Goal: Information Seeking & Learning: Learn about a topic

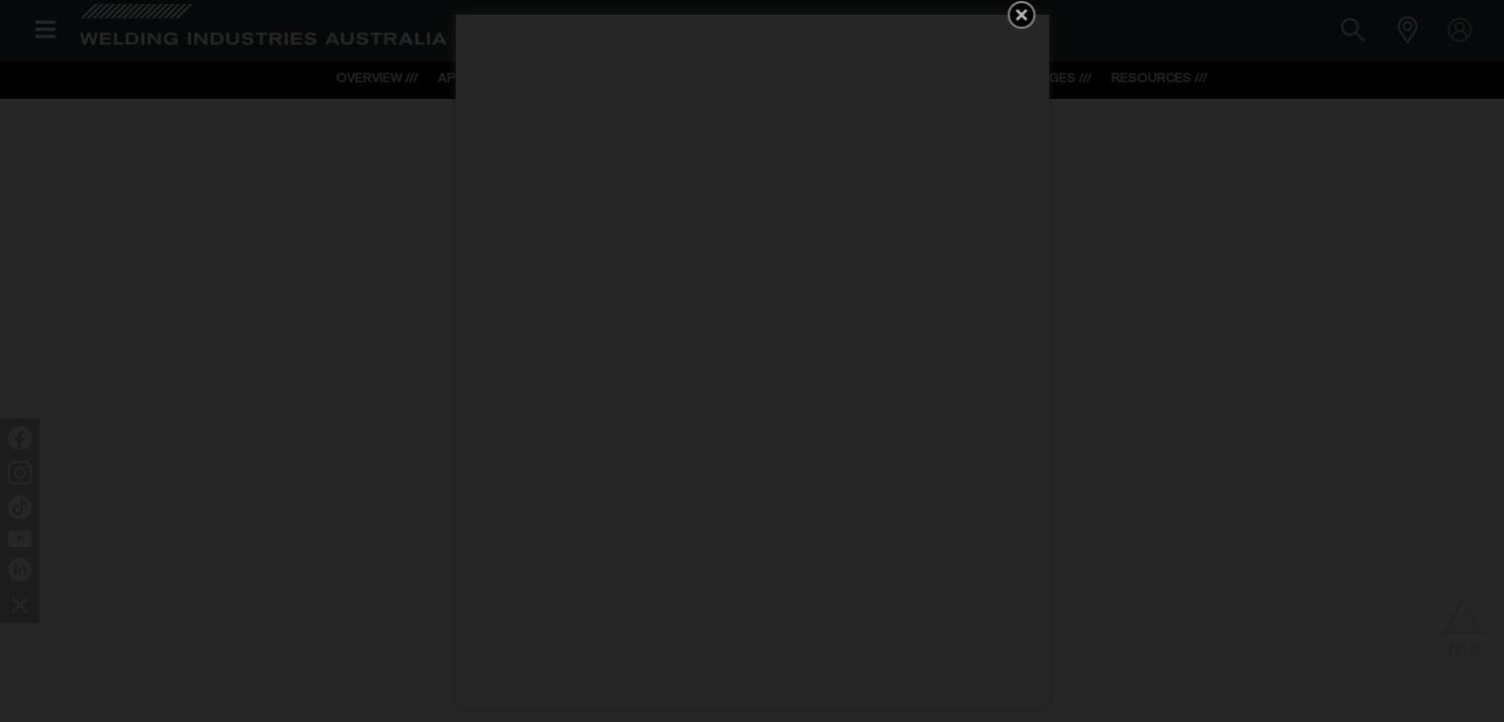
scroll to position [2109, 0]
click at [1016, 12] on icon "Get 5 WIA Welding Guides Free!" at bounding box center [1021, 15] width 12 height 12
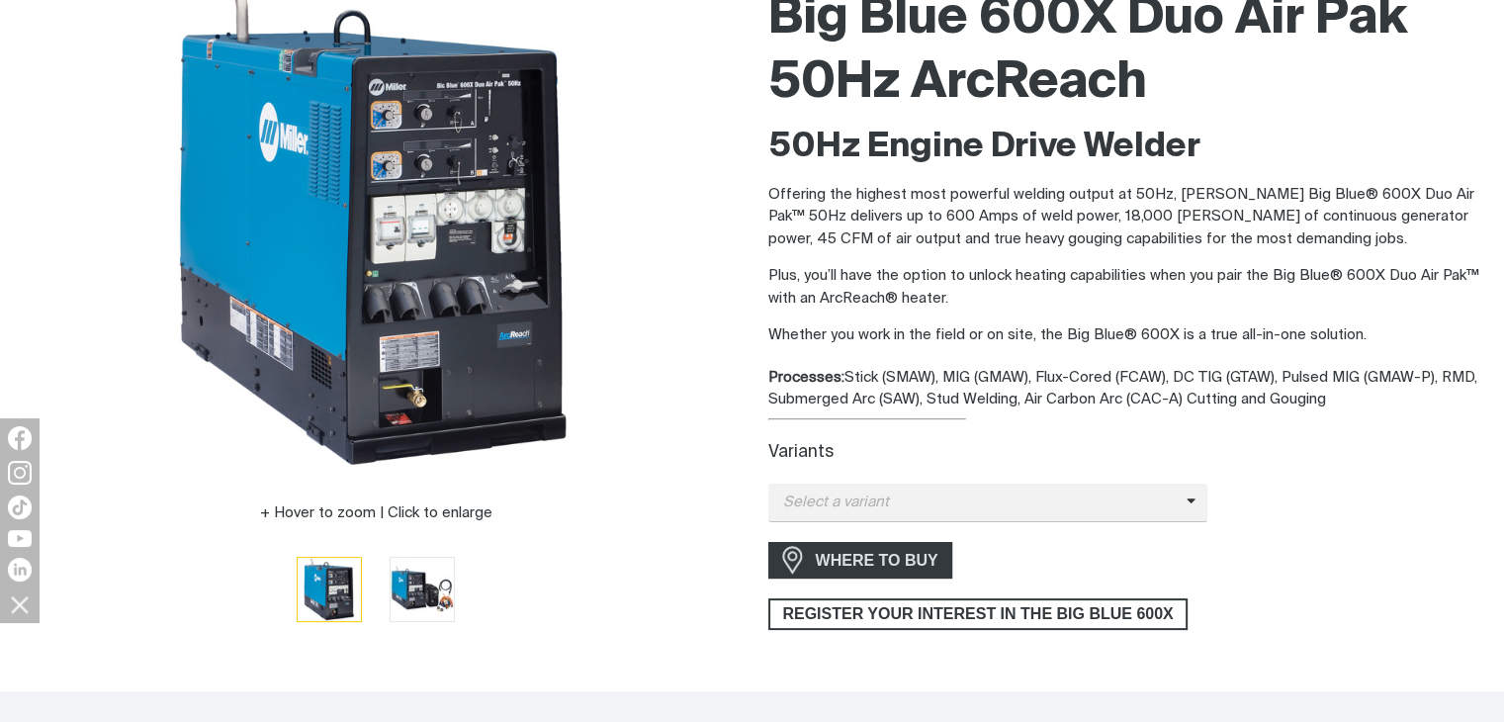
scroll to position [368, 0]
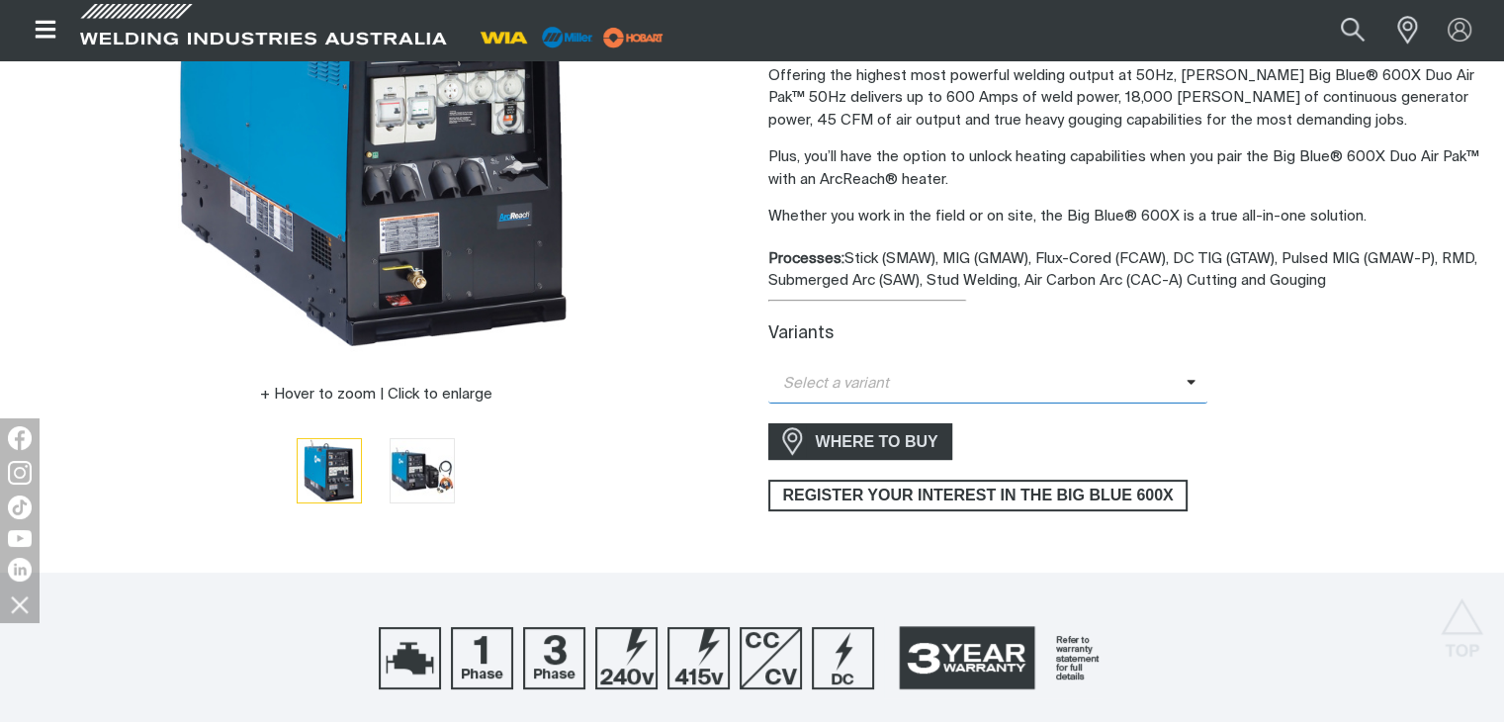
click at [1143, 388] on span "Select a variant" at bounding box center [977, 384] width 418 height 23
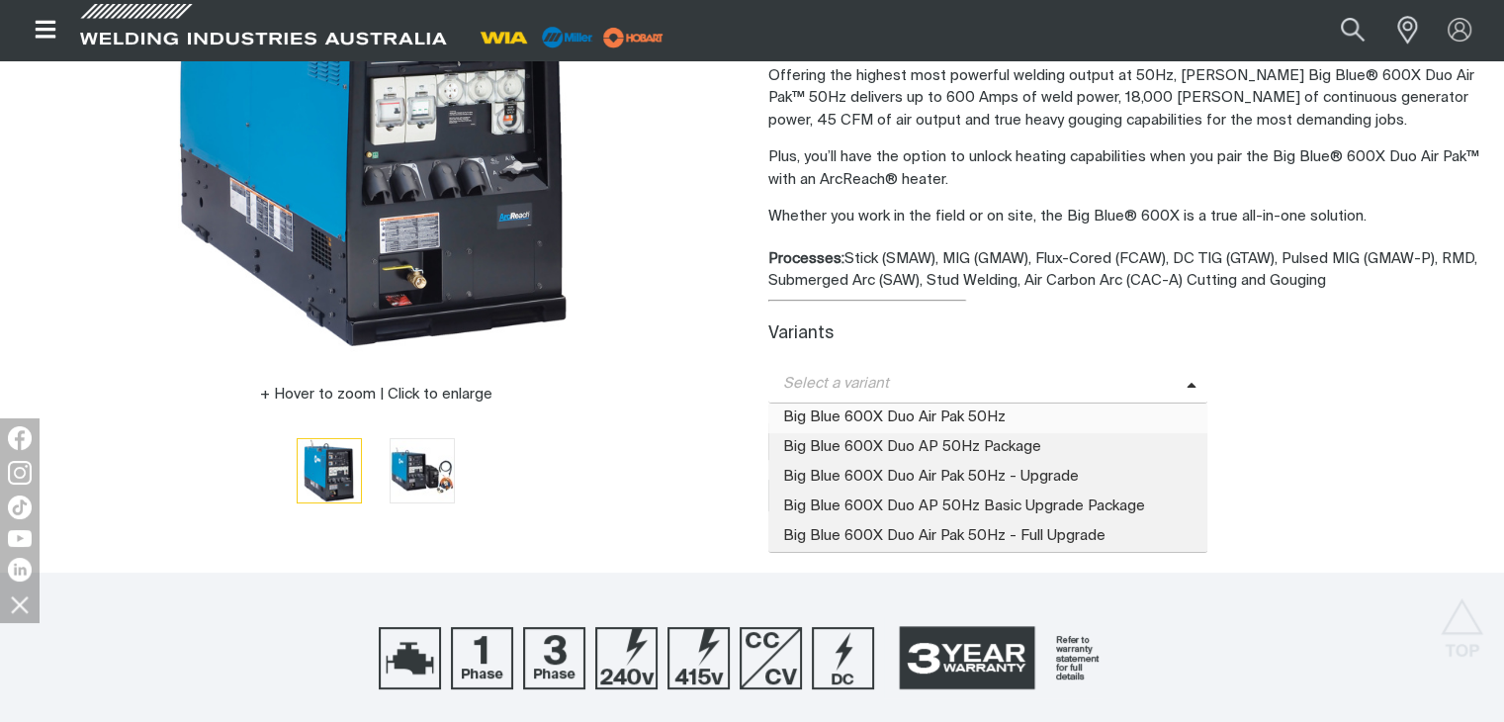
click at [1041, 414] on span "Big Blue 600X Duo Air Pak 50Hz" at bounding box center [988, 418] width 440 height 30
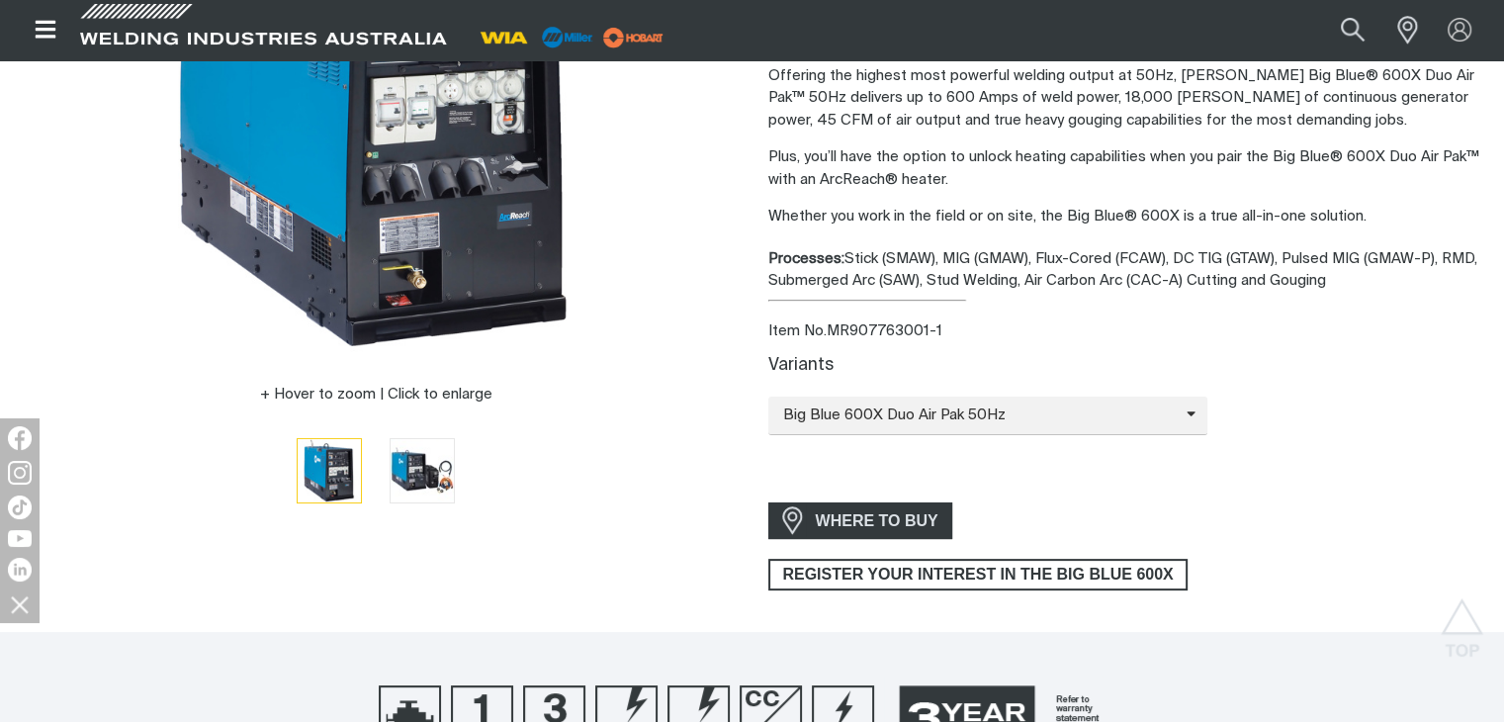
drag, startPoint x: 1041, startPoint y: 414, endPoint x: 1159, endPoint y: 467, distance: 128.8
click at [1145, 466] on div "Variants Big Blue 600X Duo Air Pak 50Hz Big Blue 600X Duo Air Pak 50Hz Big Blue…" at bounding box center [1128, 419] width 721 height 126
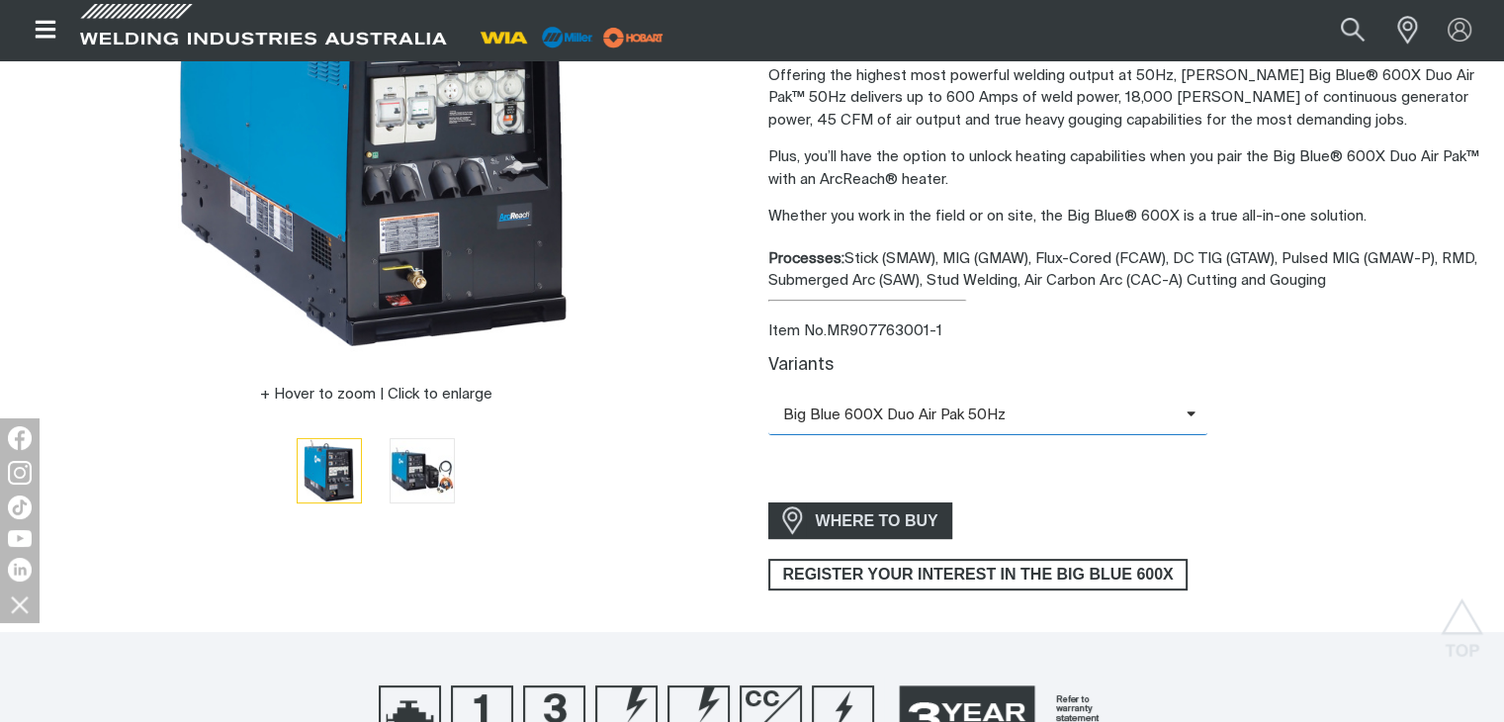
click at [1118, 413] on span "Big Blue 600X Duo Air Pak 50Hz" at bounding box center [977, 415] width 418 height 23
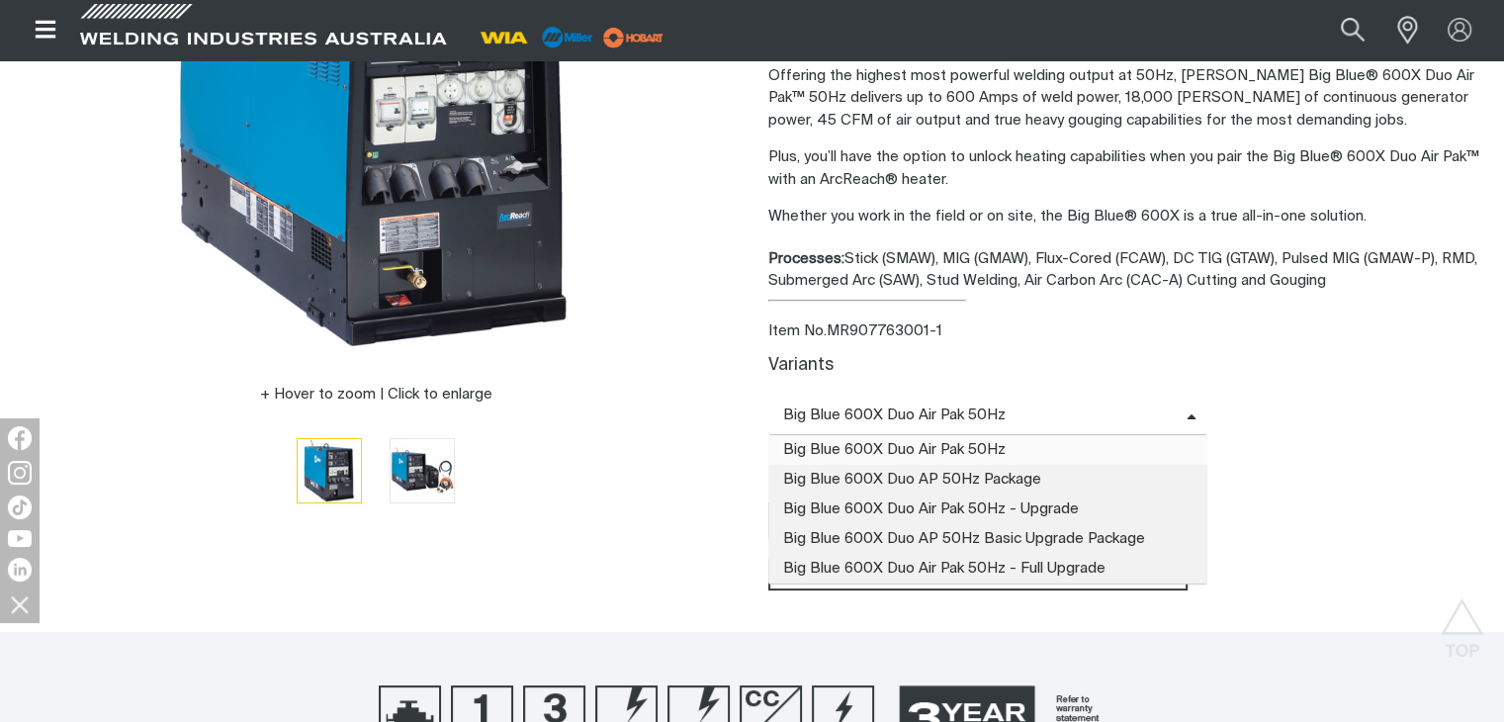
click at [1119, 411] on span "Big Blue 600X Duo Air Pak 50Hz" at bounding box center [977, 415] width 418 height 23
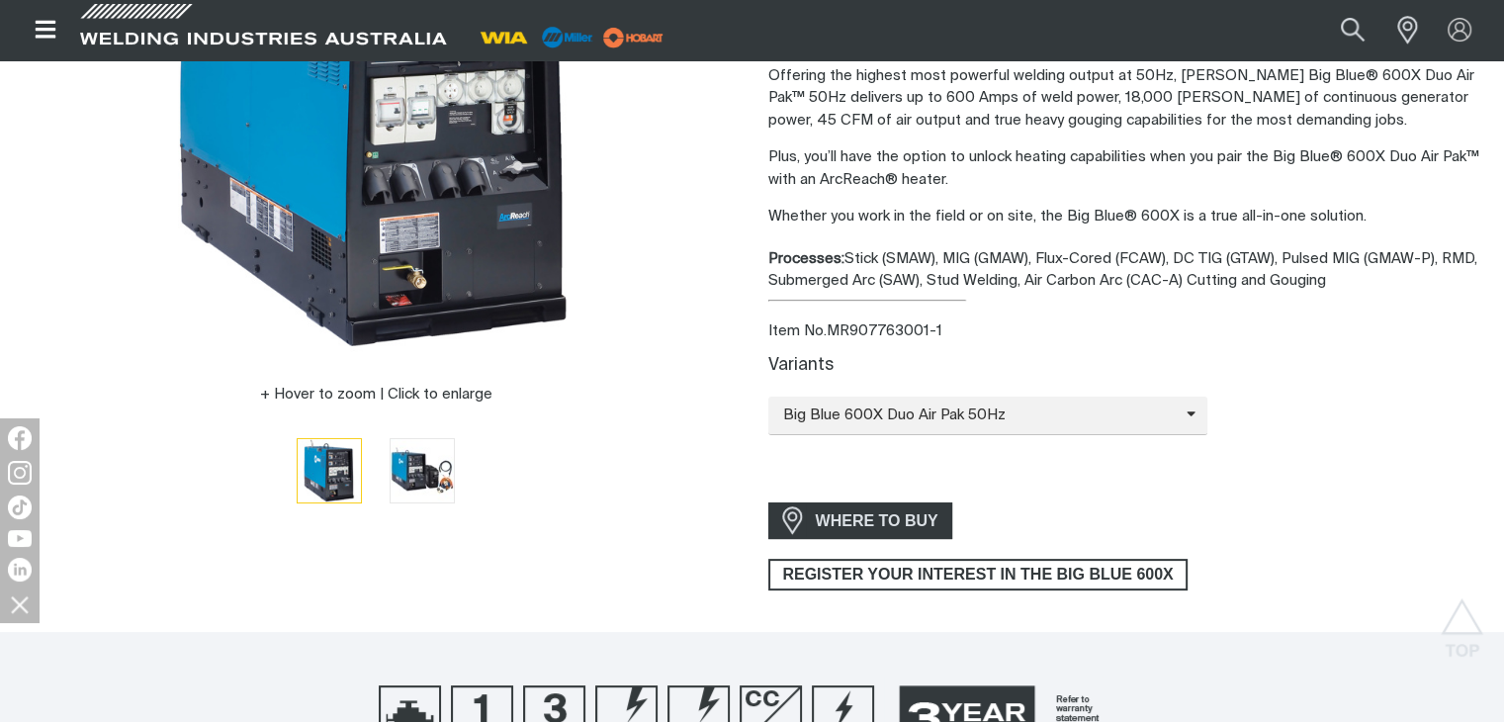
drag, startPoint x: 1510, startPoint y: 52, endPoint x: 1091, endPoint y: 238, distance: 457.6
click at [1091, 238] on div "Big Blue 600X Duo Air Pak 50Hz ArcReach 50Hz Engine Drive Welder Offering the h…" at bounding box center [1128, 225] width 721 height 732
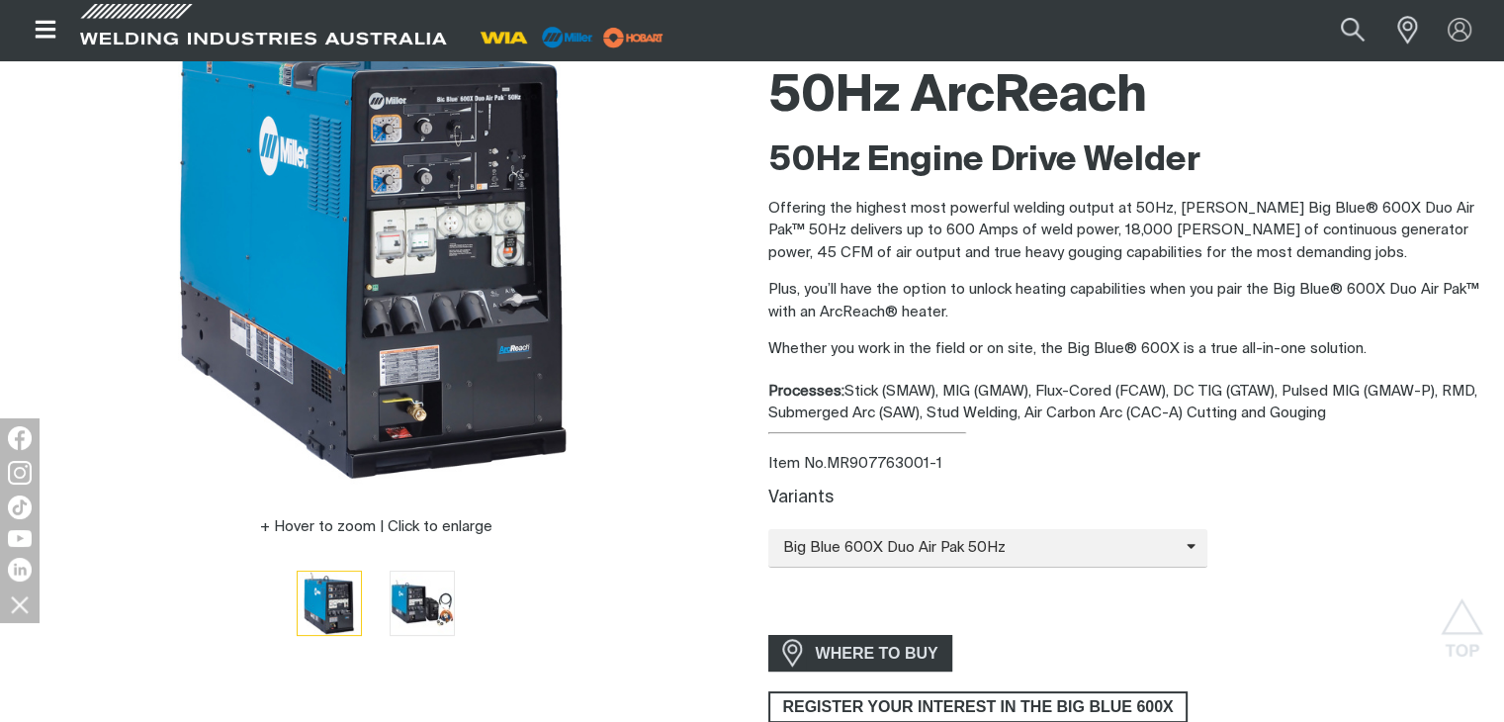
scroll to position [203, 0]
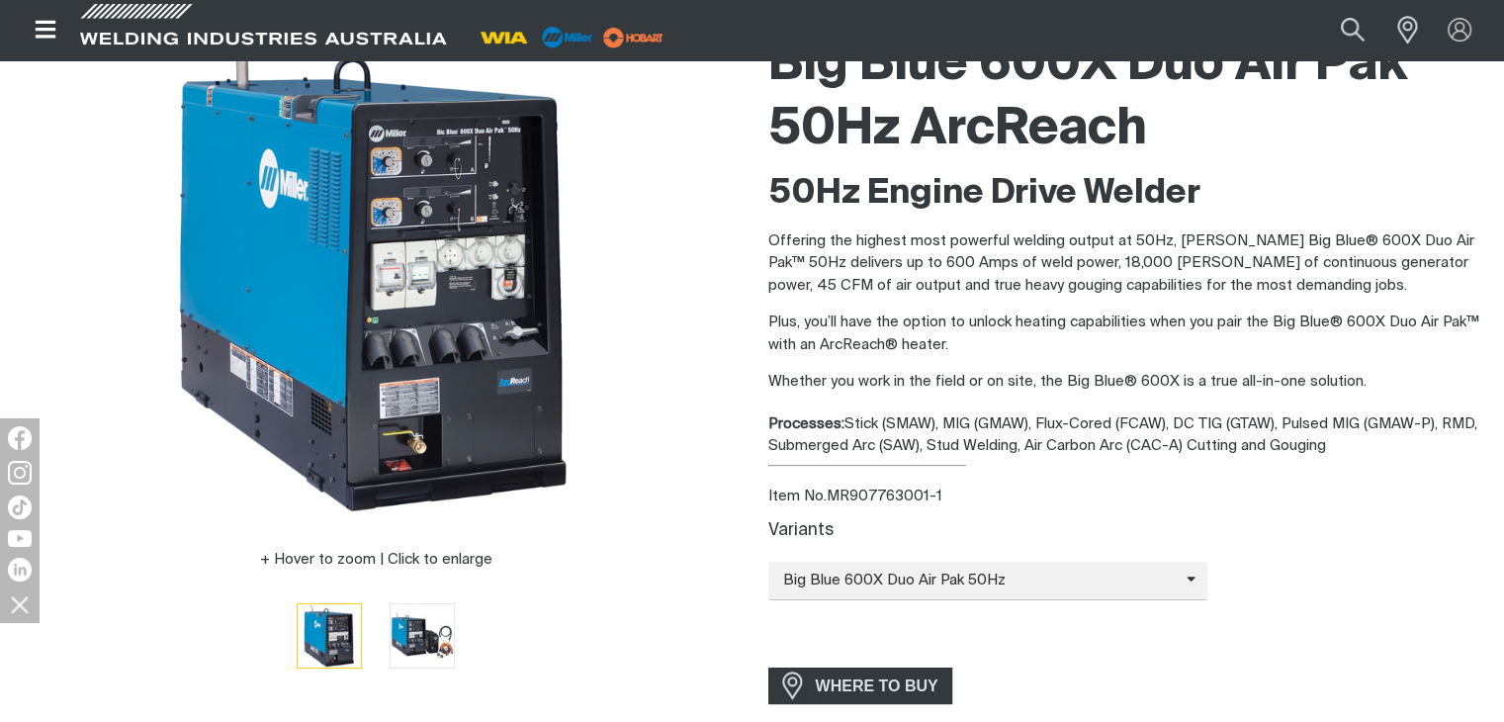
click at [1344, 448] on div "Processes: Stick (SMAW), MIG (GMAW), Flux-Cored (FCAW), DC TIG (GTAW), Pulsed M…" at bounding box center [1128, 435] width 721 height 44
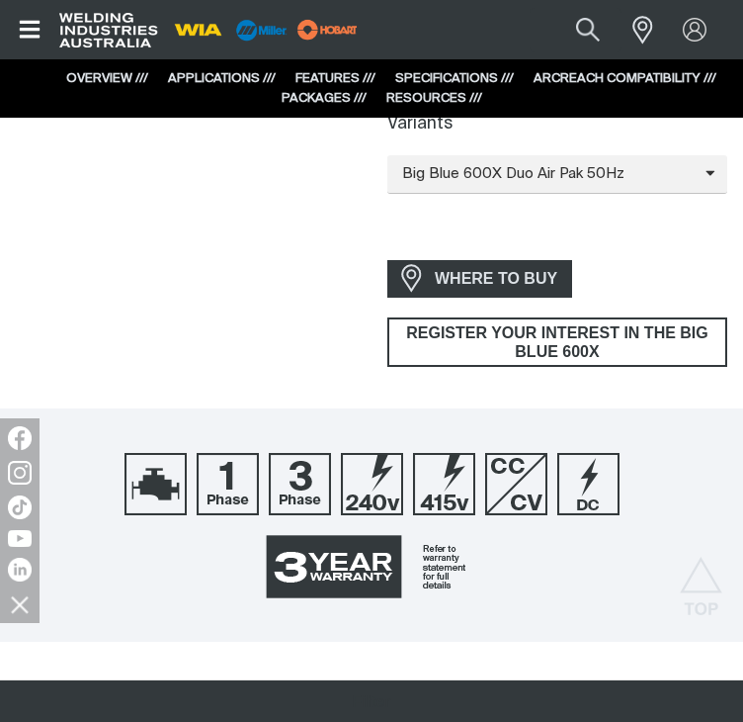
scroll to position [573, 0]
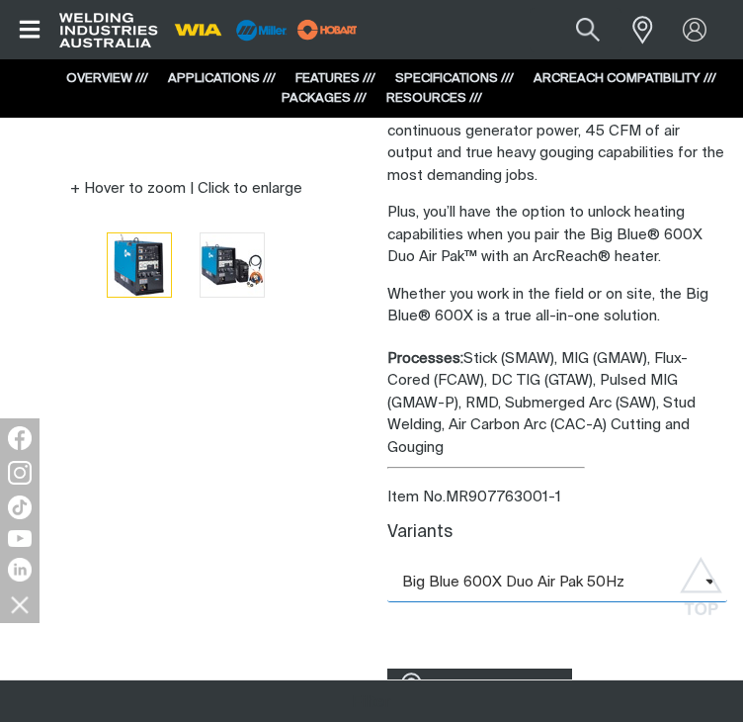
click at [636, 574] on icon at bounding box center [640, 581] width 30 height 15
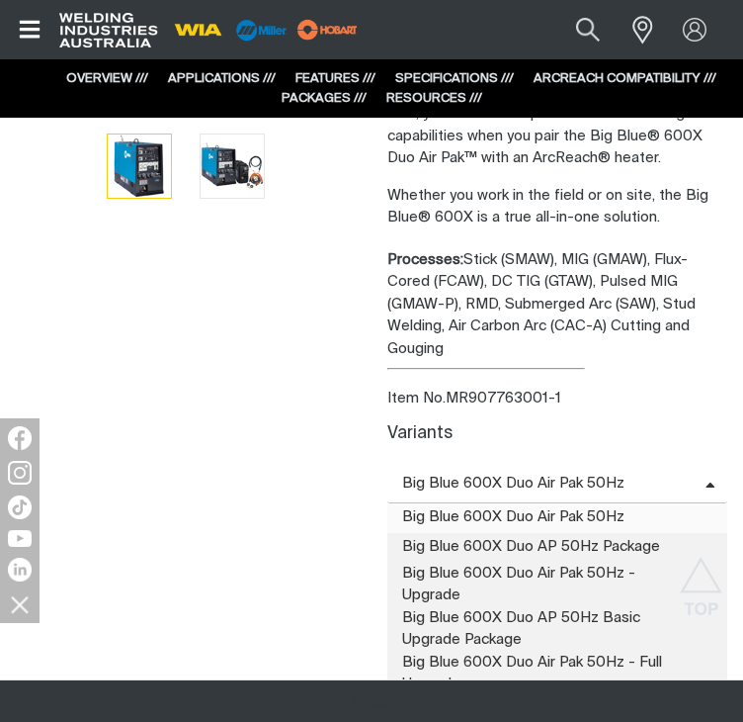
scroll to position [739, 0]
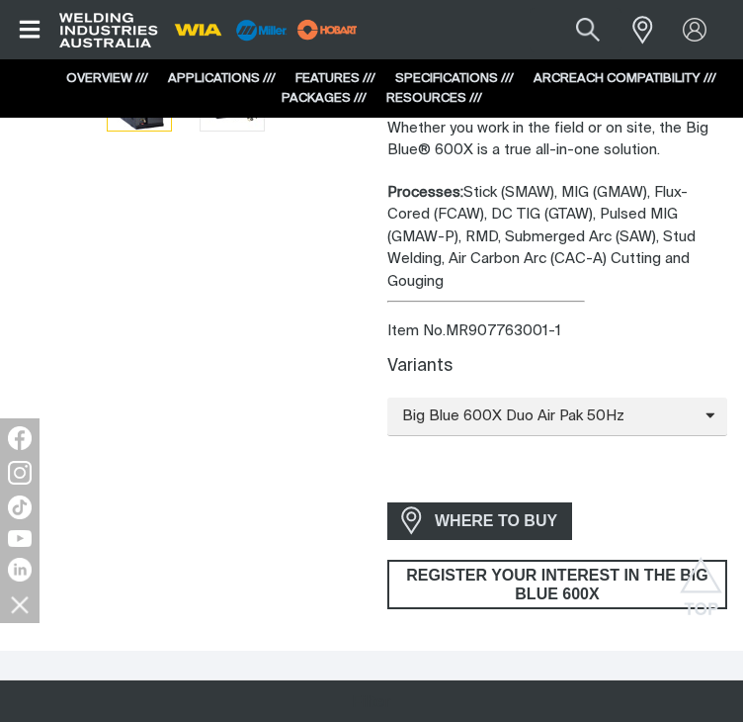
click at [268, 416] on div "Hover to zoom | Click to enlarge" at bounding box center [186, 48] width 340 height 1122
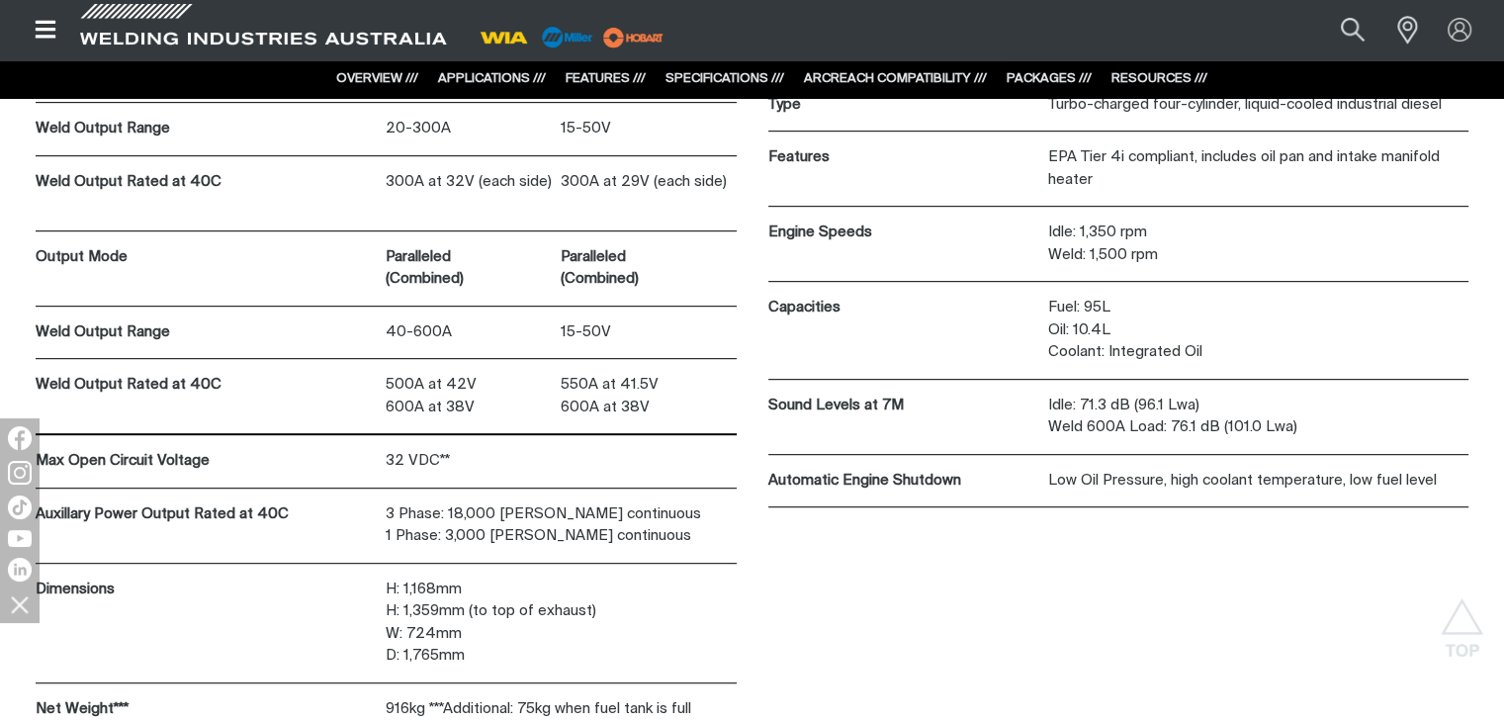
scroll to position [8316, 0]
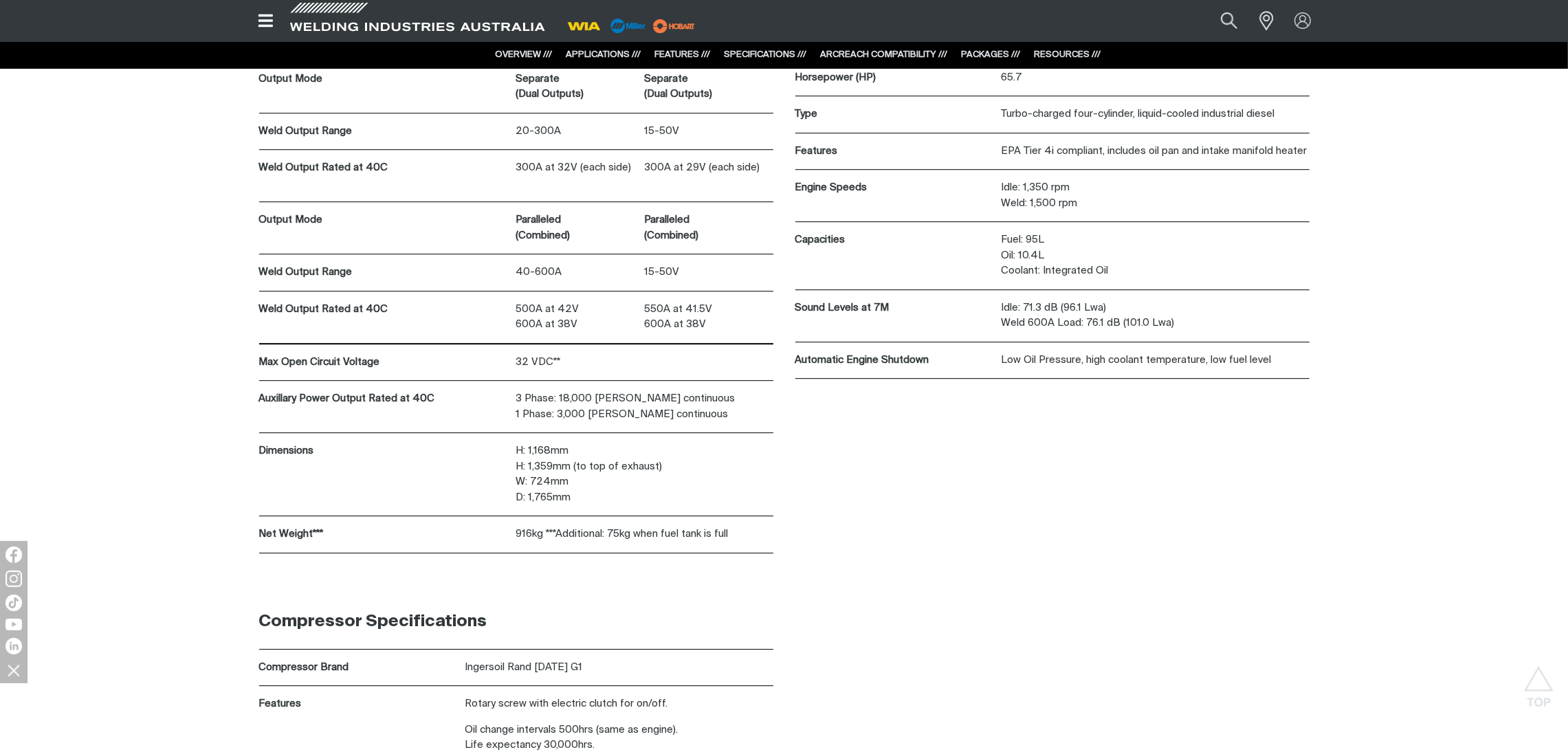
drag, startPoint x: 832, startPoint y: 321, endPoint x: 937, endPoint y: 361, distance: 112.4
click at [516, 361] on div "Engine Specifications Engine Brand Deutz TD2011L04W Horsepower (HP) 65.7 Type T…" at bounding box center [1052, 173] width 514 height 411
click at [516, 361] on p "Automatic Engine Shutdown" at bounding box center [895, 360] width 199 height 16
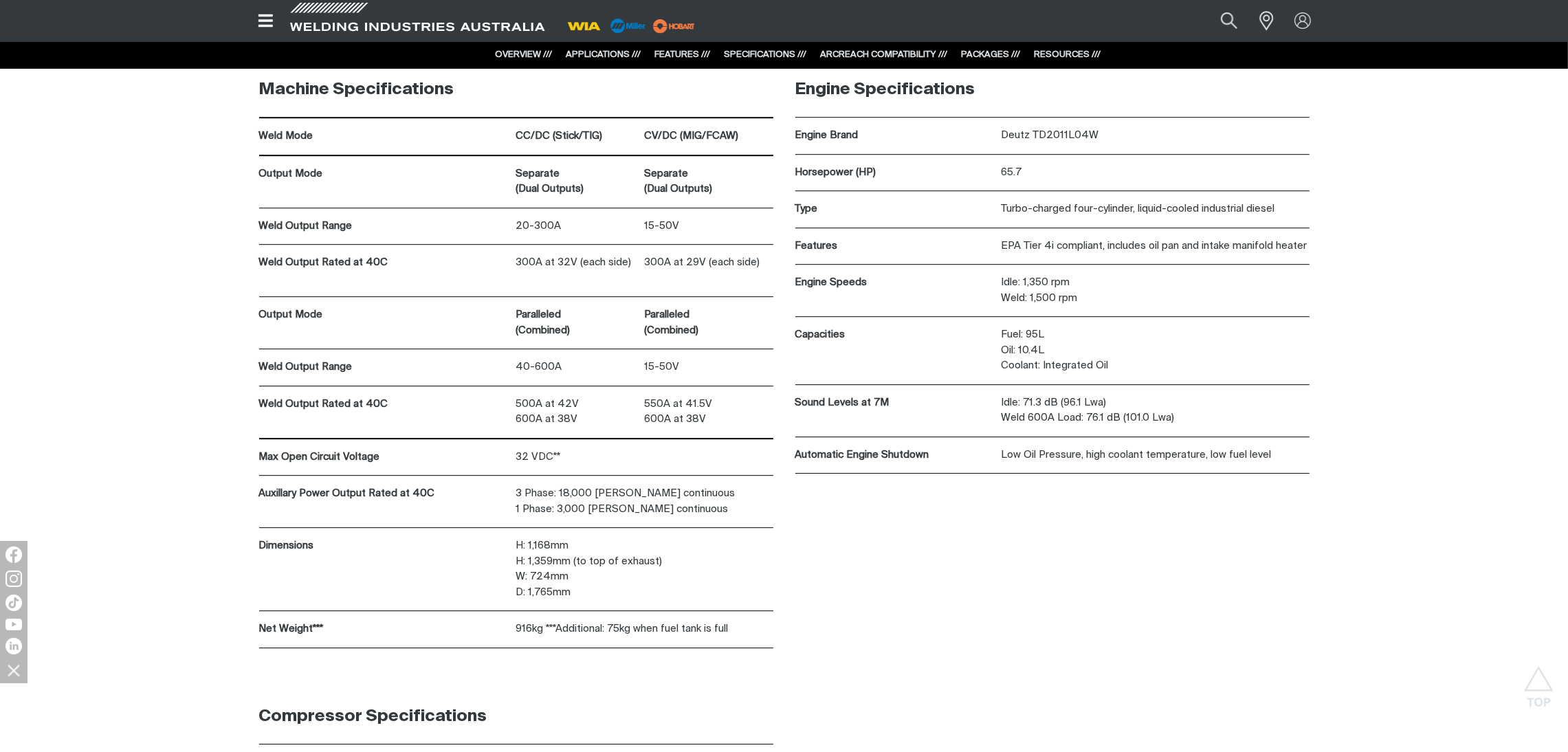
scroll to position [6020, 0]
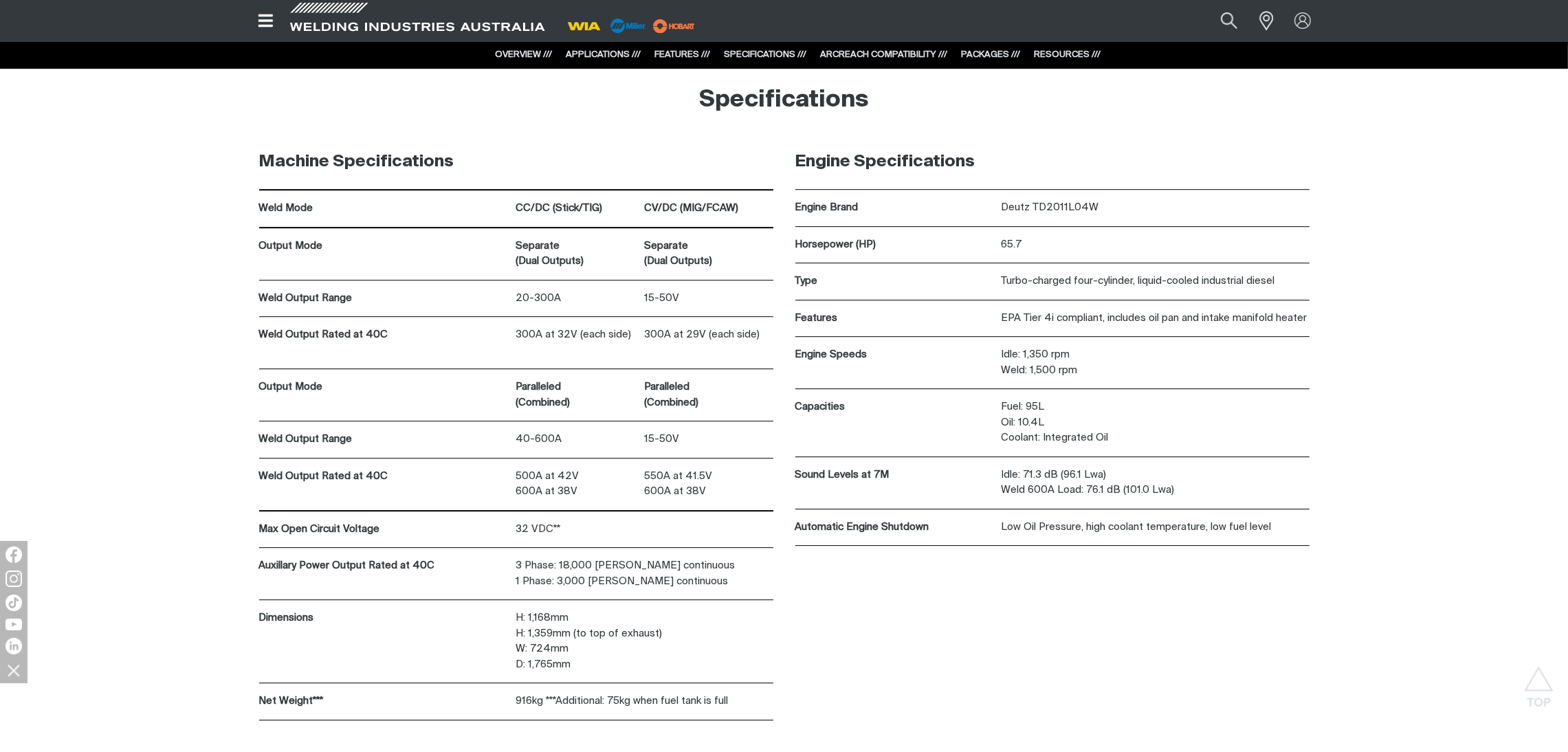
click at [516, 497] on div "Machine Specifications Weld Mode CC/DC (Stick/TIG) CV/DC (MIG/FCAW) Output Mode…" at bounding box center [784, 449] width 1568 height 627
drag, startPoint x: 1359, startPoint y: 305, endPoint x: 691, endPoint y: 54, distance: 713.6
click at [516, 305] on div "Machine Specifications Weld Mode CC/DC (Stick/TIG) CV/DC (MIG/FCAW) Output Mode…" at bounding box center [784, 449] width 1568 height 627
